Goal: Transaction & Acquisition: Purchase product/service

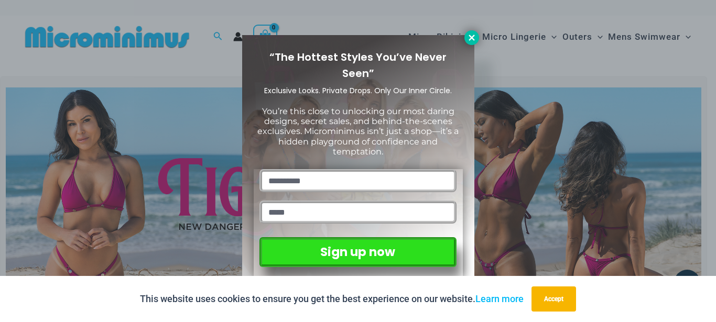
click at [473, 36] on icon at bounding box center [472, 38] width 6 height 6
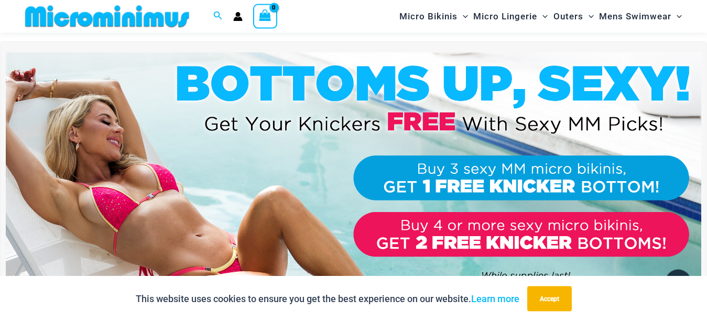
scroll to position [311, 0]
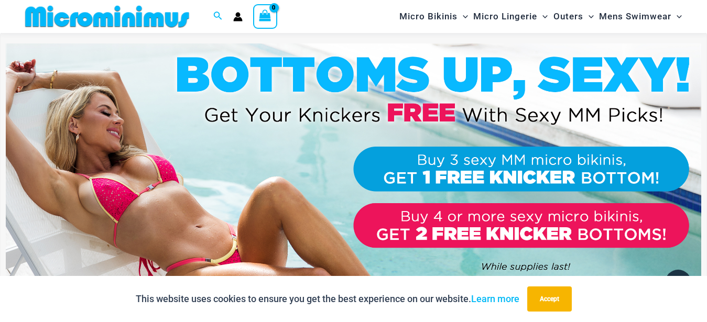
click at [432, 103] on img at bounding box center [353, 161] width 695 height 236
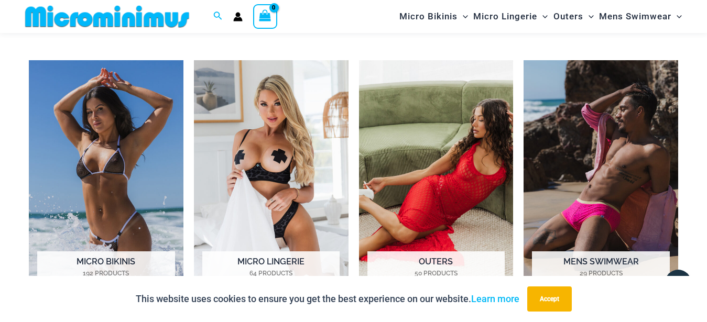
scroll to position [792, 0]
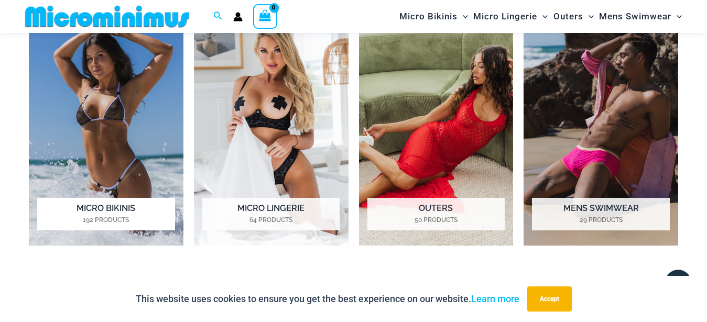
click at [107, 109] on img "Visit product category Micro Bikinis" at bounding box center [106, 126] width 155 height 239
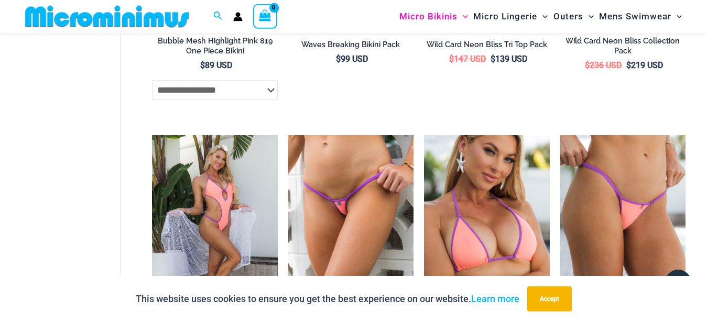
scroll to position [2075, 0]
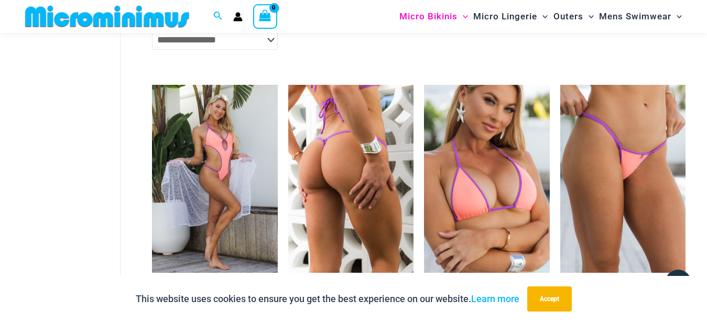
click at [363, 170] on img at bounding box center [350, 179] width 125 height 188
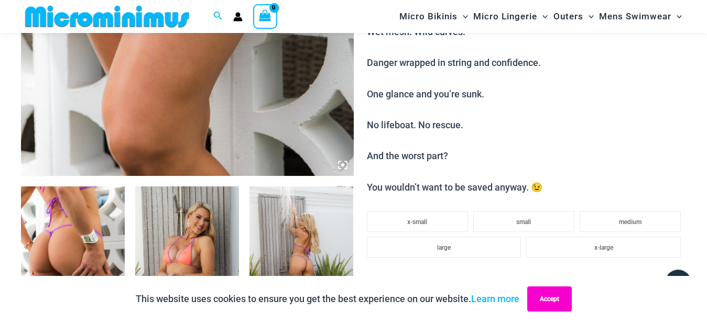
scroll to position [579, 0]
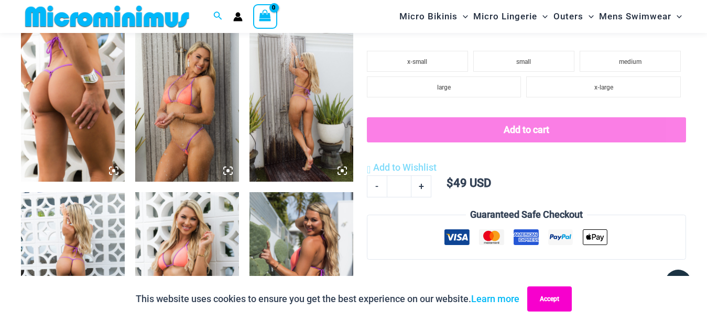
click at [550, 301] on button "Accept" at bounding box center [549, 299] width 45 height 25
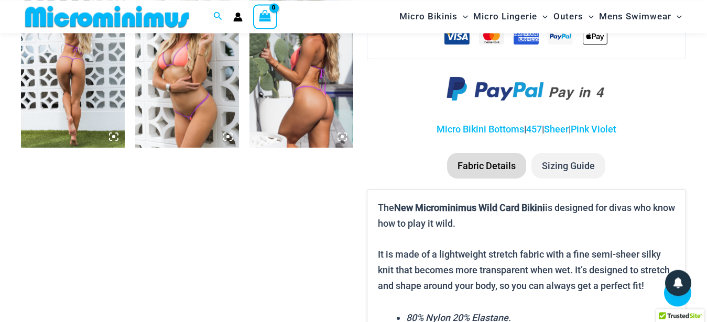
scroll to position [846, 0]
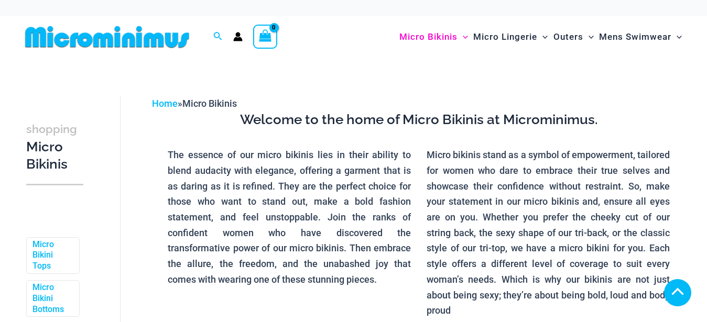
scroll to position [588, 0]
